Goal: Task Accomplishment & Management: Manage account settings

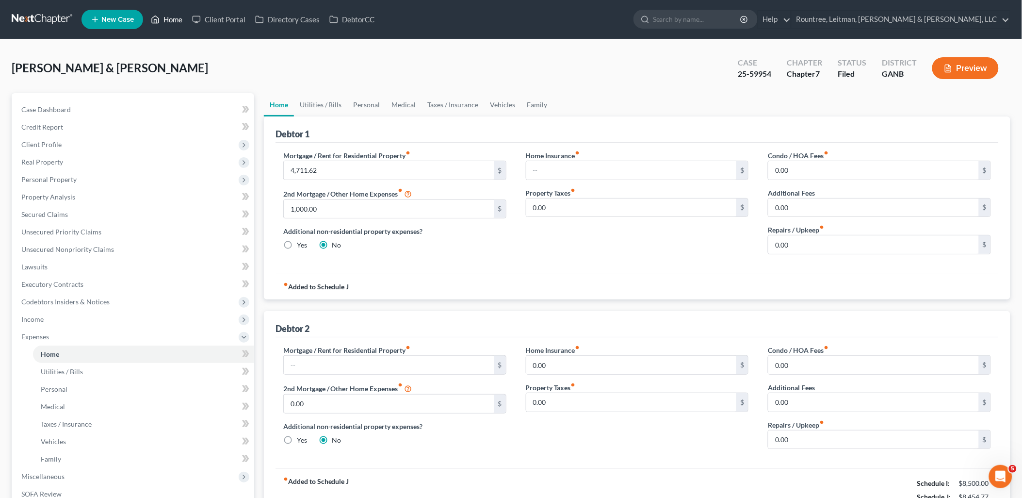
click at [167, 25] on link "Home" at bounding box center [166, 19] width 41 height 17
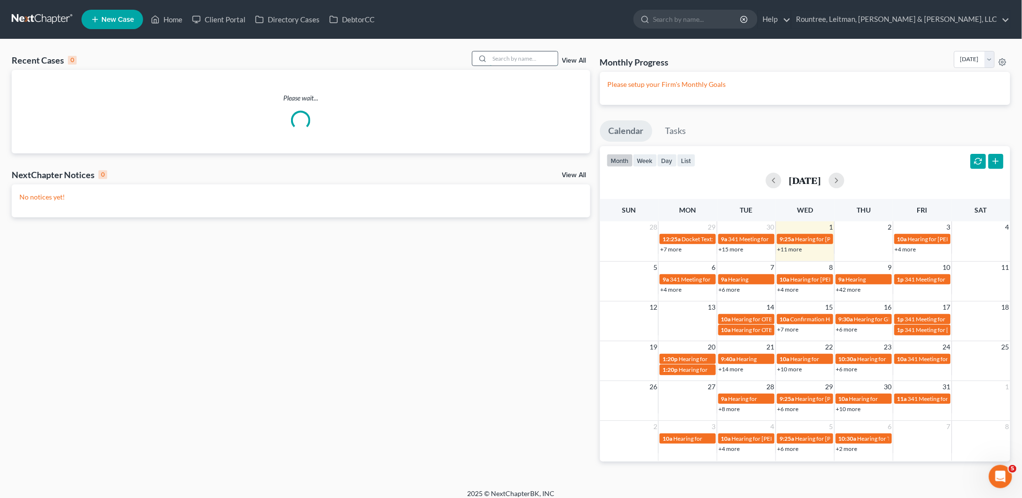
click at [530, 63] on input "search" at bounding box center [524, 58] width 68 height 14
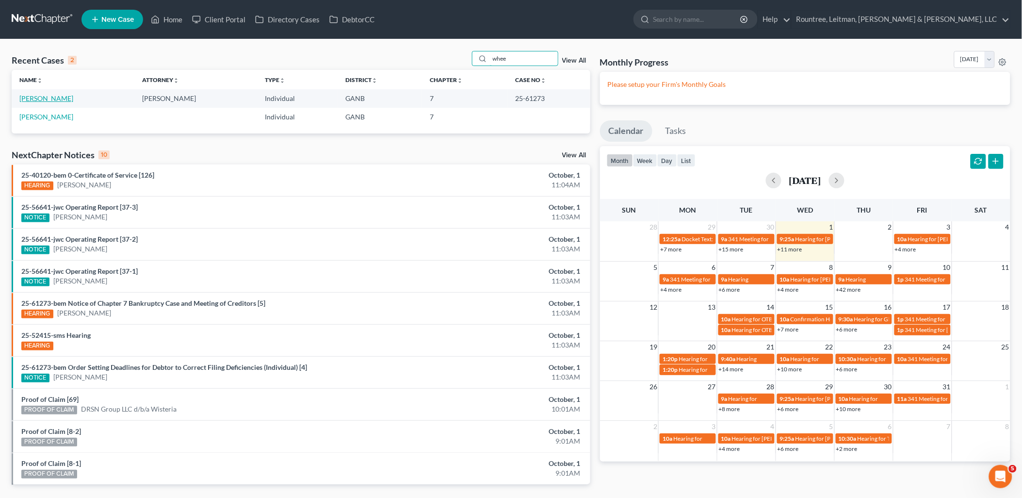
type input "whee"
click at [55, 101] on link "[PERSON_NAME]" at bounding box center [46, 98] width 54 height 8
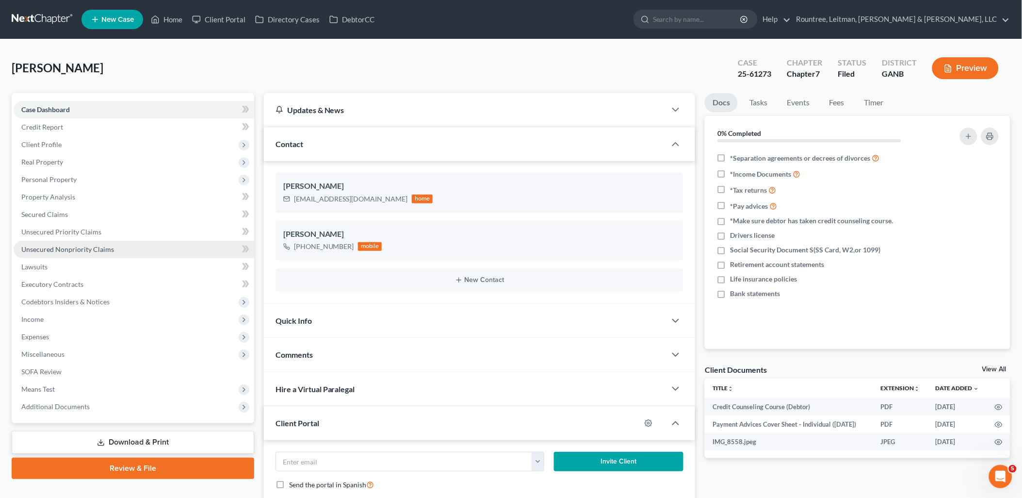
click at [122, 244] on link "Unsecured Nonpriority Claims" at bounding box center [134, 249] width 241 height 17
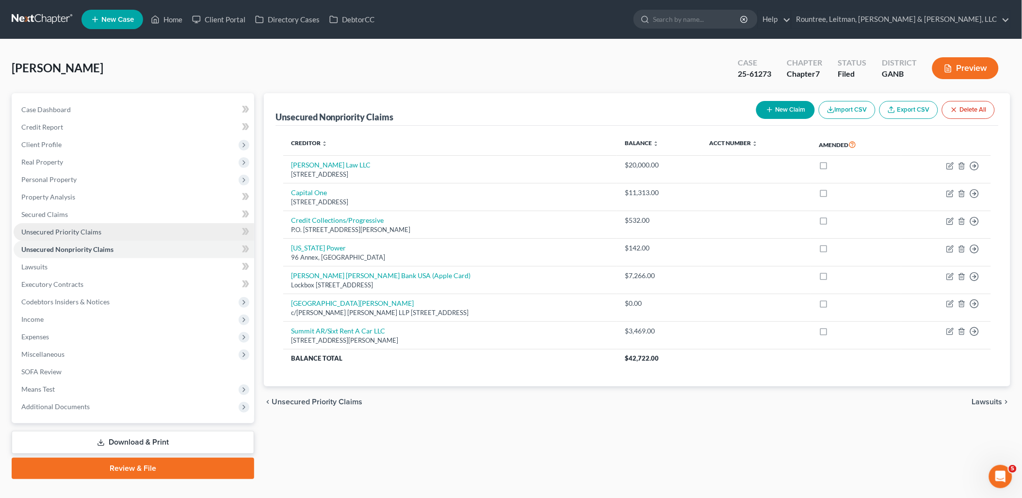
click at [116, 229] on link "Unsecured Priority Claims" at bounding box center [134, 231] width 241 height 17
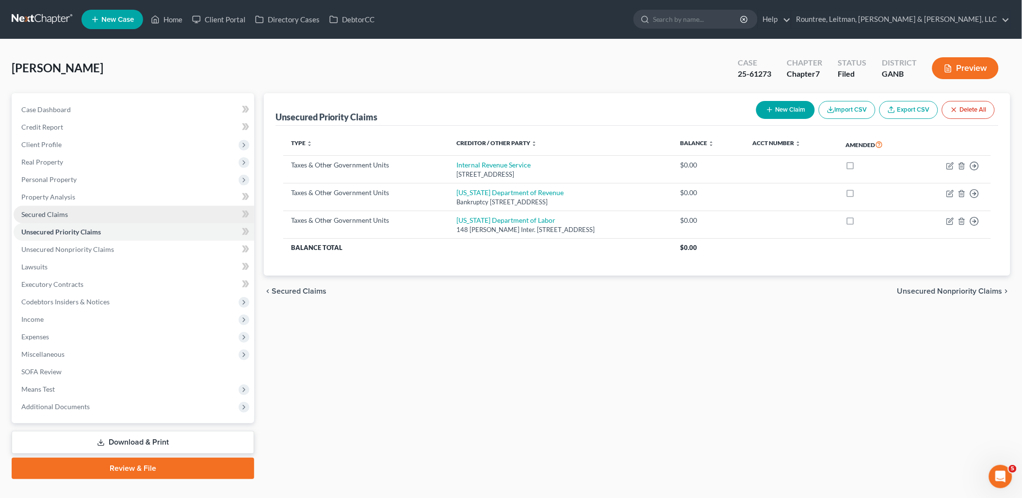
click at [111, 215] on link "Secured Claims" at bounding box center [134, 214] width 241 height 17
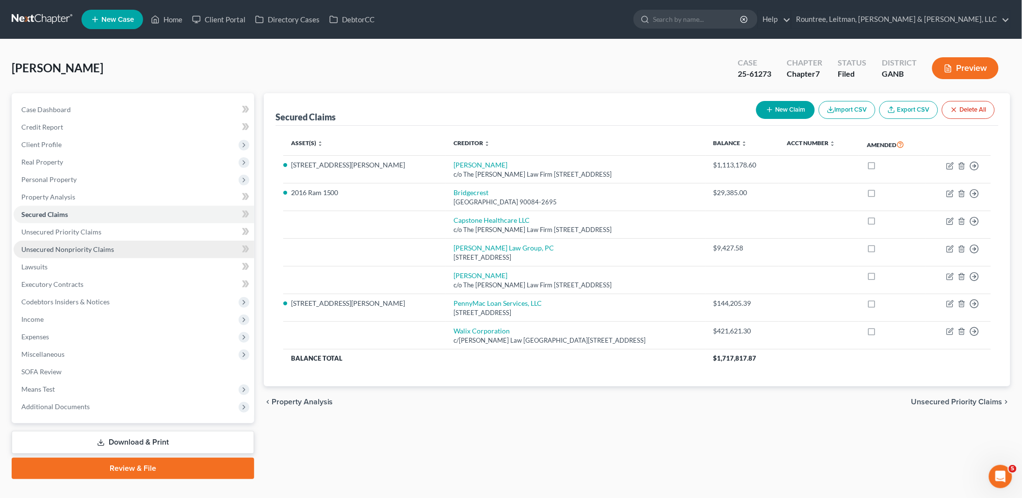
click at [126, 253] on link "Unsecured Nonpriority Claims" at bounding box center [134, 249] width 241 height 17
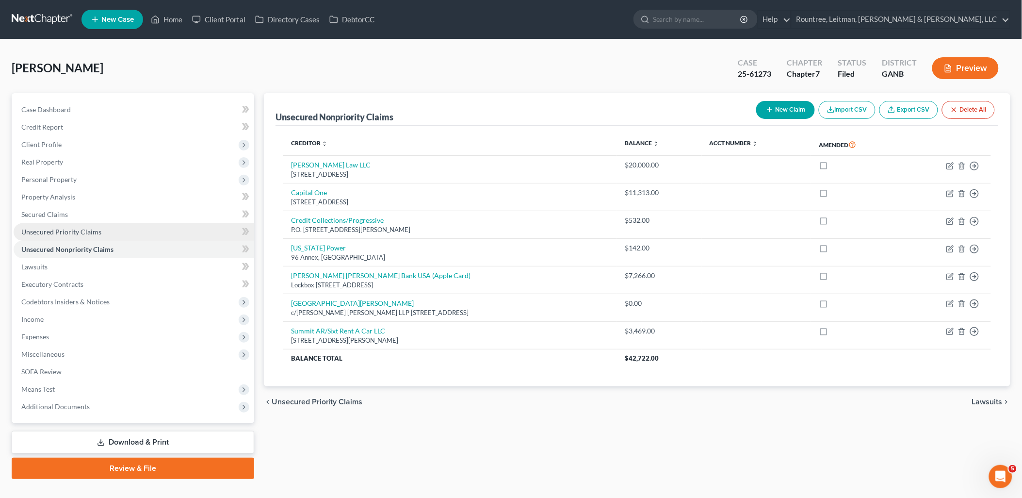
click at [107, 234] on link "Unsecured Priority Claims" at bounding box center [134, 231] width 241 height 17
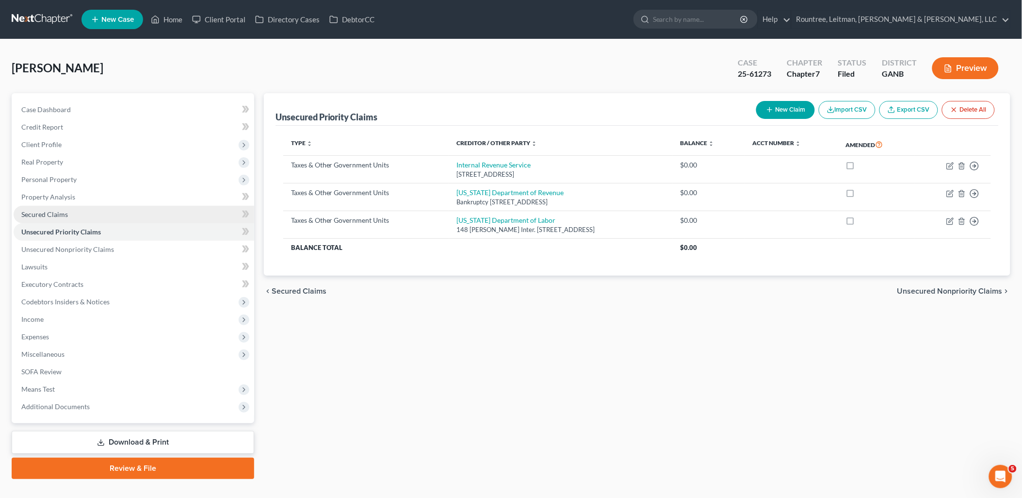
click at [99, 221] on link "Secured Claims" at bounding box center [134, 214] width 241 height 17
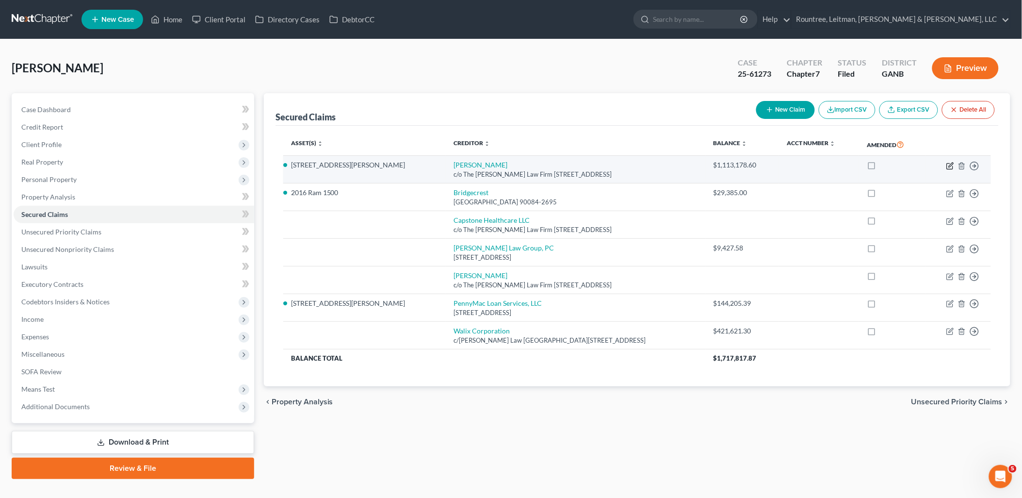
click at [948, 167] on icon "button" at bounding box center [950, 166] width 6 height 6
select select "10"
select select "3"
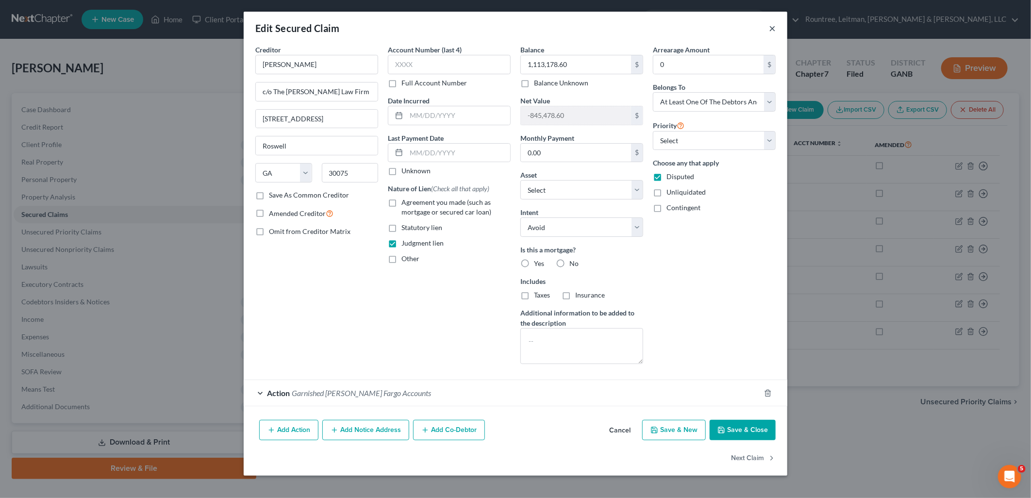
click at [769, 30] on button "×" at bounding box center [772, 28] width 7 height 12
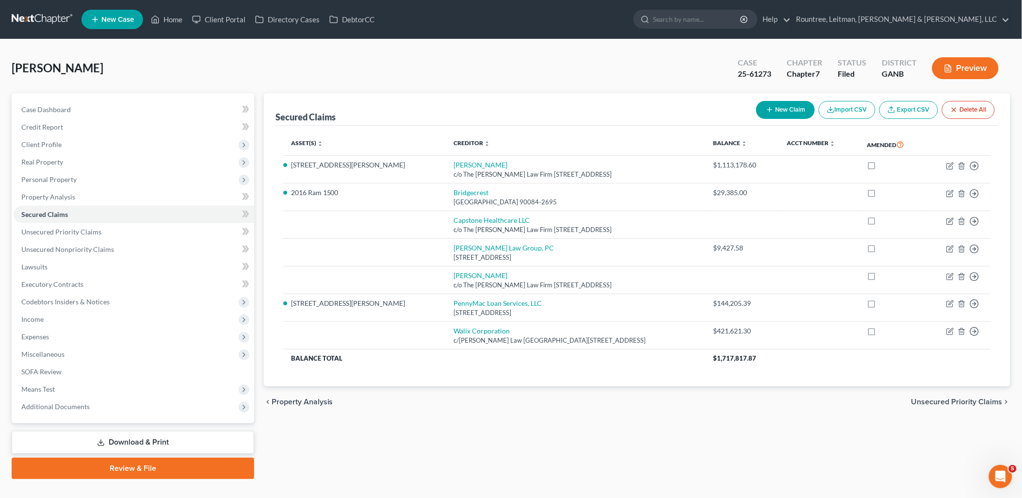
click at [311, 72] on div "[PERSON_NAME] Upgraded Case 25-61273 Chapter Chapter 7 Status Filed District GA…" at bounding box center [511, 72] width 999 height 42
drag, startPoint x: 128, startPoint y: 68, endPoint x: 12, endPoint y: 69, distance: 115.5
click at [12, 69] on div "[PERSON_NAME] Upgraded Case 25-61273 Chapter Chapter 7 Status Filed District GA…" at bounding box center [511, 72] width 999 height 42
click at [149, 75] on div "[PERSON_NAME] Upgraded Case 25-61273 Chapter Chapter 7 Status Filed District GA…" at bounding box center [511, 72] width 999 height 42
